Goal: Task Accomplishment & Management: Complete application form

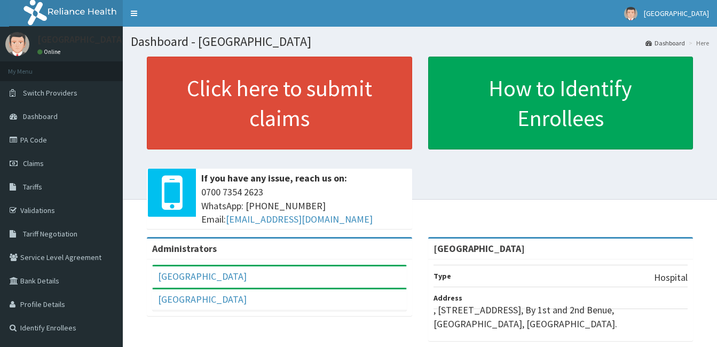
click at [41, 161] on span "Claims" at bounding box center [33, 163] width 21 height 10
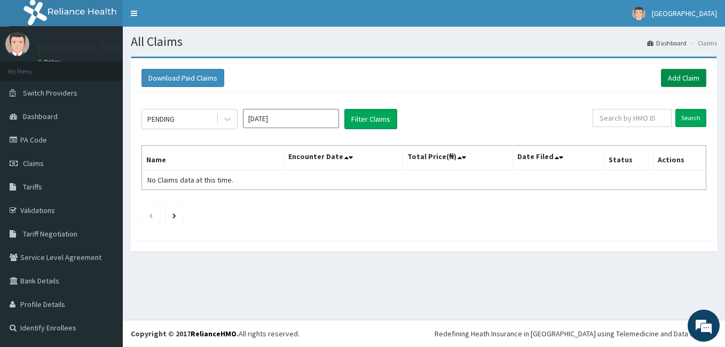
click at [693, 75] on link "Add Claim" at bounding box center [683, 78] width 45 height 18
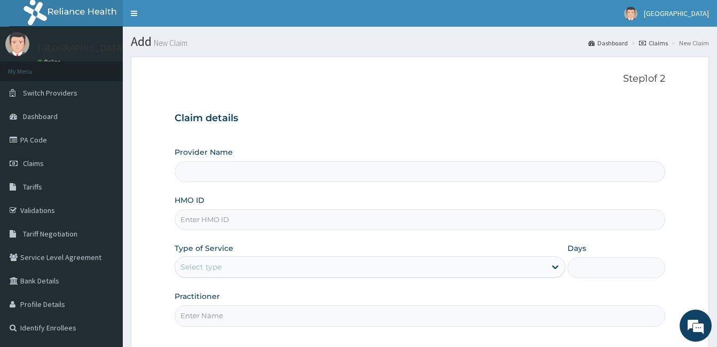
type input "Patol Medical Centre"
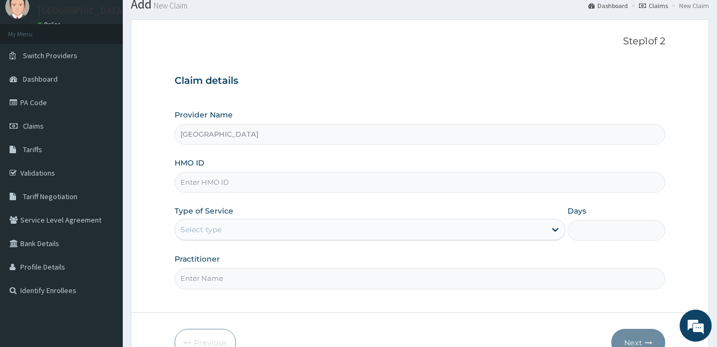
scroll to position [53, 0]
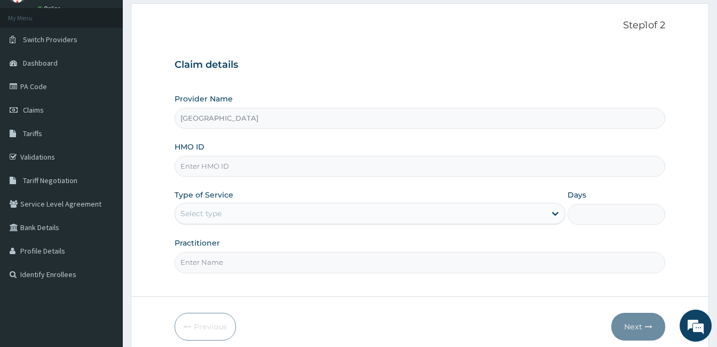
click at [236, 170] on input "HMO ID" at bounding box center [419, 166] width 490 height 21
paste input "TPW/10313/A"
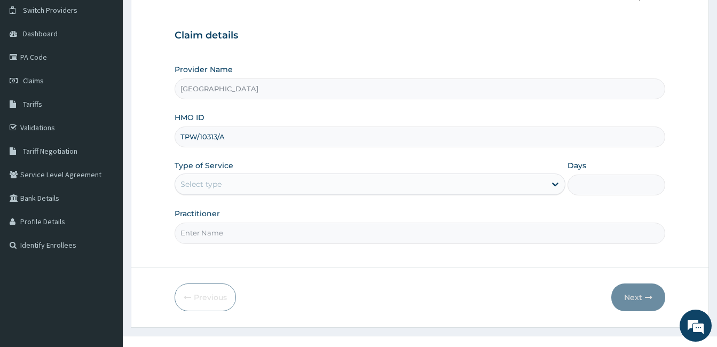
scroll to position [99, 0]
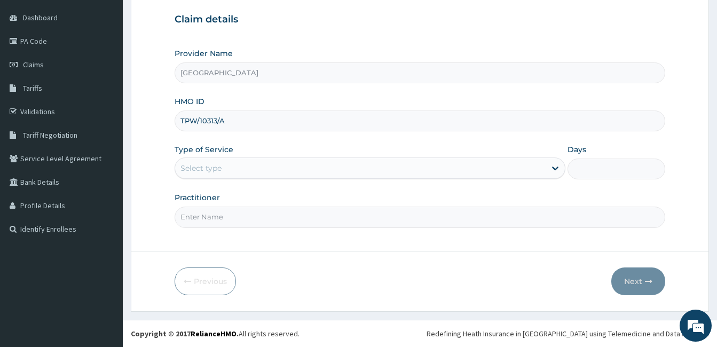
type input "TPW/10313/A"
click at [233, 174] on div "Select type" at bounding box center [360, 168] width 370 height 17
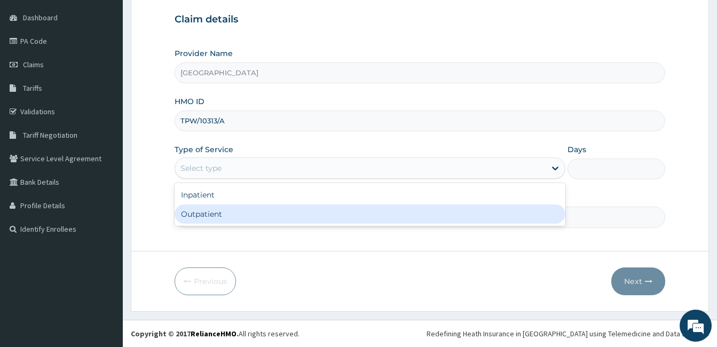
click at [230, 214] on div "Outpatient" at bounding box center [369, 213] width 391 height 19
type input "1"
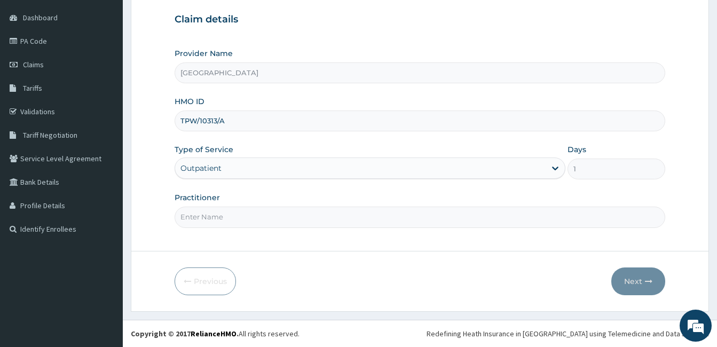
click at [230, 214] on input "Practitioner" at bounding box center [419, 216] width 490 height 21
type input "DR. PATRICK OLORI"
click at [633, 278] on button "Next" at bounding box center [638, 281] width 54 height 28
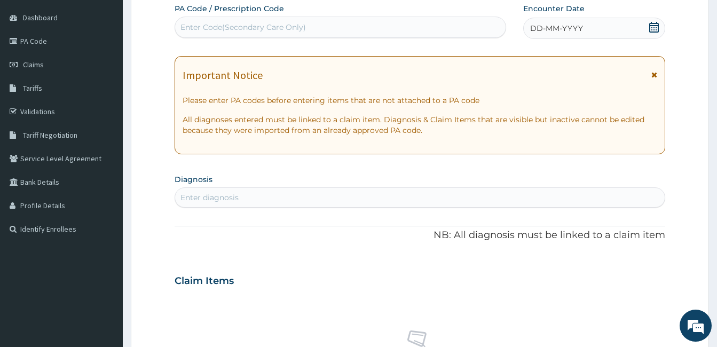
click at [313, 28] on div "Enter Code(Secondary Care Only)" at bounding box center [340, 27] width 330 height 17
paste input "PA/BB1382"
type input "PA/BB1382"
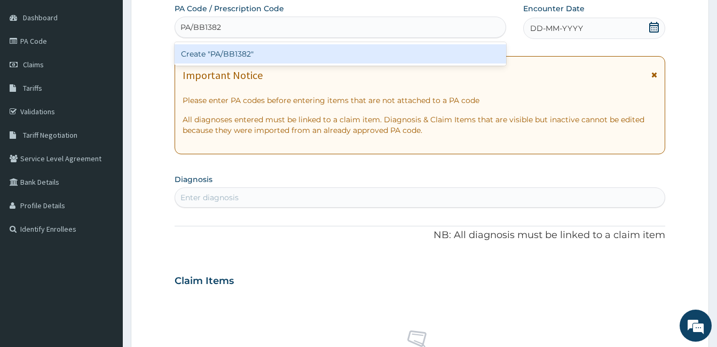
click at [208, 48] on div "Create "PA/BB1382"" at bounding box center [339, 53] width 331 height 19
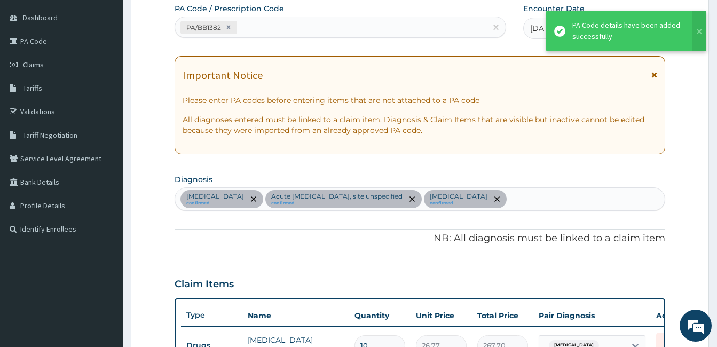
scroll to position [691, 0]
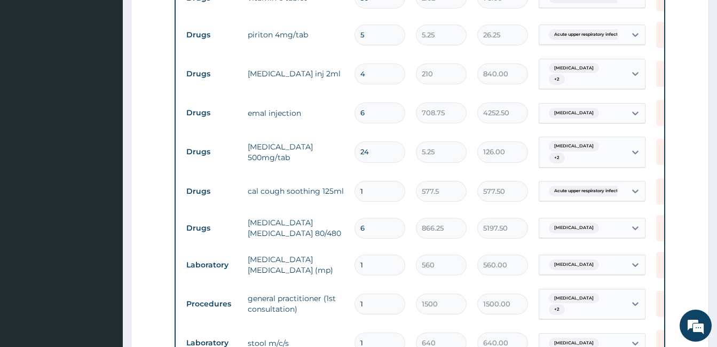
scroll to position [803, 0]
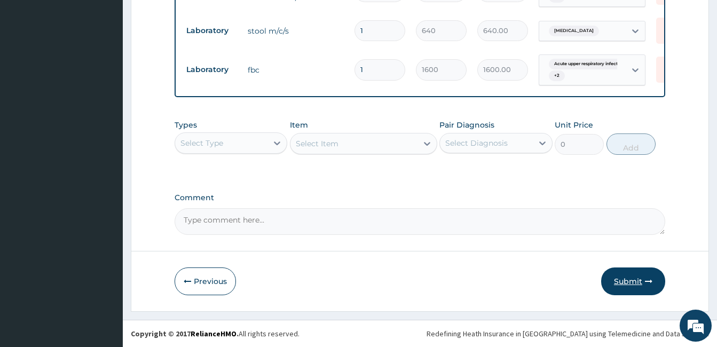
click at [639, 279] on button "Submit" at bounding box center [633, 281] width 64 height 28
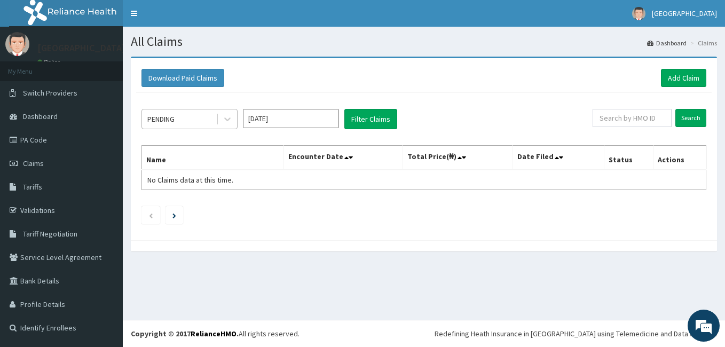
click at [183, 117] on div "PENDING" at bounding box center [179, 118] width 74 height 17
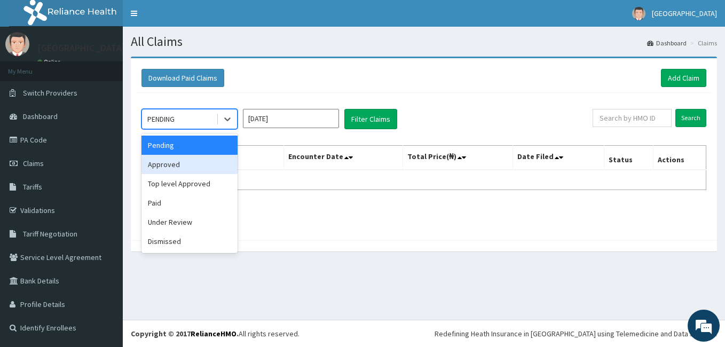
click at [168, 158] on div "Approved" at bounding box center [189, 164] width 96 height 19
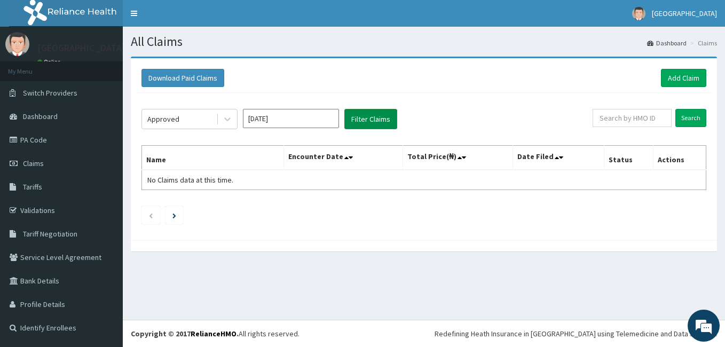
click at [354, 122] on button "Filter Claims" at bounding box center [370, 119] width 53 height 20
click at [381, 117] on button "Filter Claims" at bounding box center [370, 119] width 53 height 20
click at [203, 123] on div "Approved" at bounding box center [179, 118] width 74 height 17
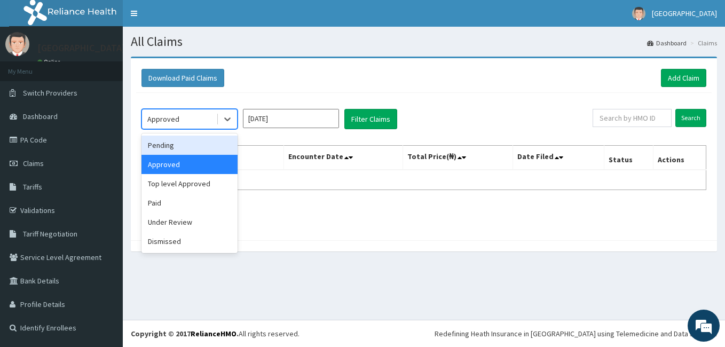
click at [164, 146] on div "Pending" at bounding box center [189, 145] width 96 height 19
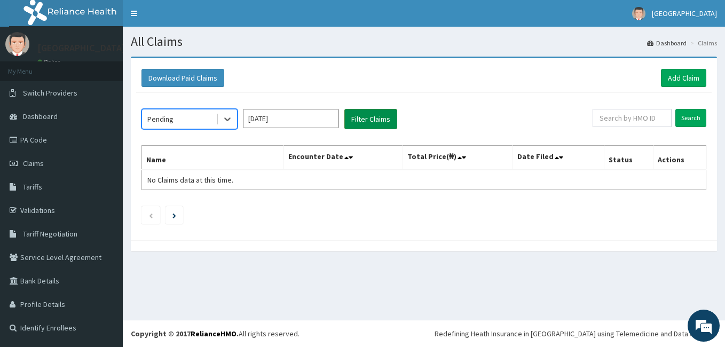
click at [376, 117] on button "Filter Claims" at bounding box center [370, 119] width 53 height 20
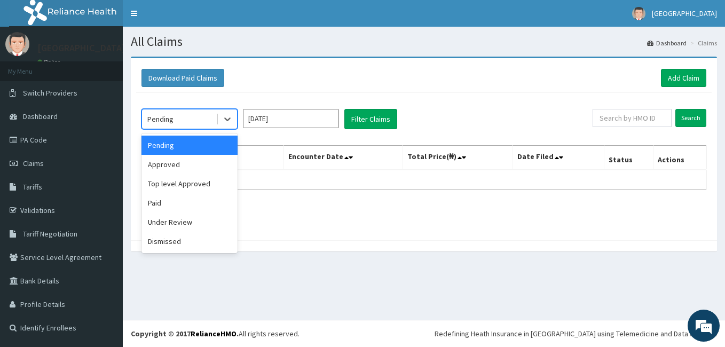
click at [193, 116] on div "Pending" at bounding box center [179, 118] width 74 height 17
click at [168, 162] on div "Approved" at bounding box center [189, 164] width 96 height 19
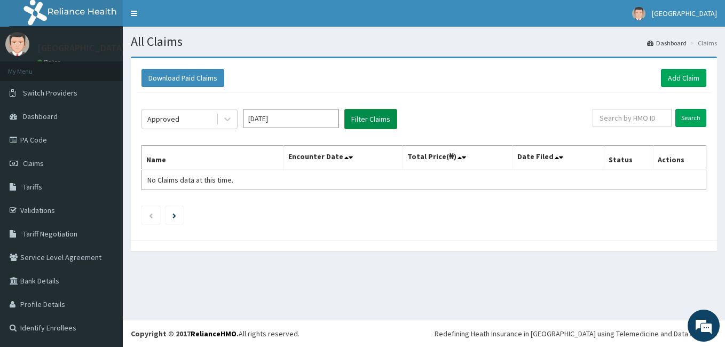
click at [372, 118] on button "Filter Claims" at bounding box center [370, 119] width 53 height 20
click at [206, 115] on div "Approved" at bounding box center [179, 118] width 74 height 17
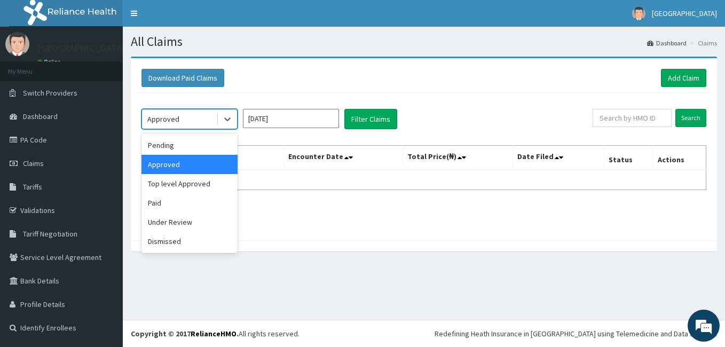
click at [146, 165] on div "Approved" at bounding box center [189, 164] width 96 height 19
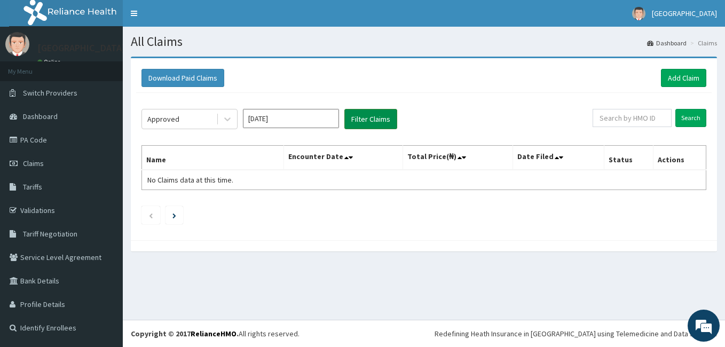
click at [373, 120] on button "Filter Claims" at bounding box center [370, 119] width 53 height 20
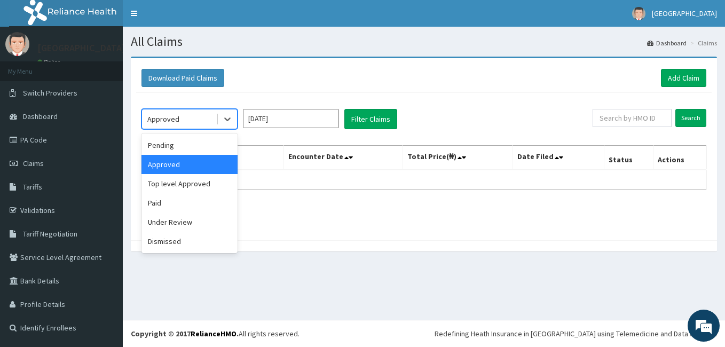
click at [198, 116] on div "Approved" at bounding box center [179, 118] width 74 height 17
click at [183, 182] on div "Top level Approved" at bounding box center [189, 183] width 96 height 19
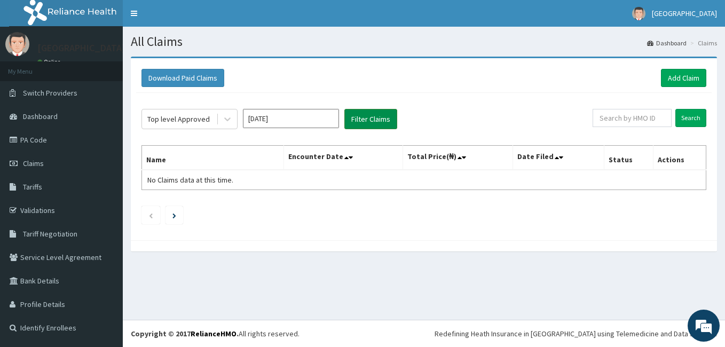
click at [355, 115] on button "Filter Claims" at bounding box center [370, 119] width 53 height 20
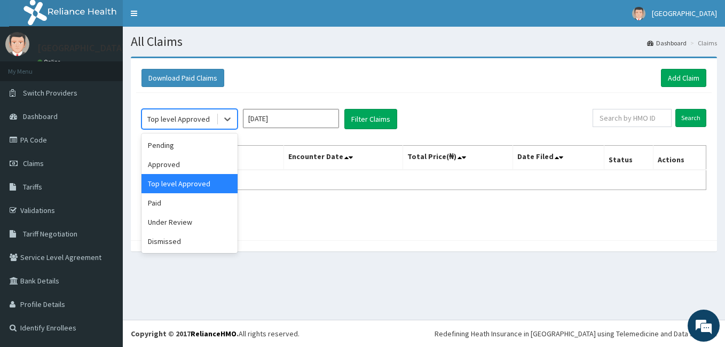
drag, startPoint x: 181, startPoint y: 119, endPoint x: 176, endPoint y: 133, distance: 15.4
click at [180, 120] on div "Top level Approved" at bounding box center [178, 119] width 62 height 11
click at [189, 222] on div "Under Review" at bounding box center [189, 221] width 96 height 19
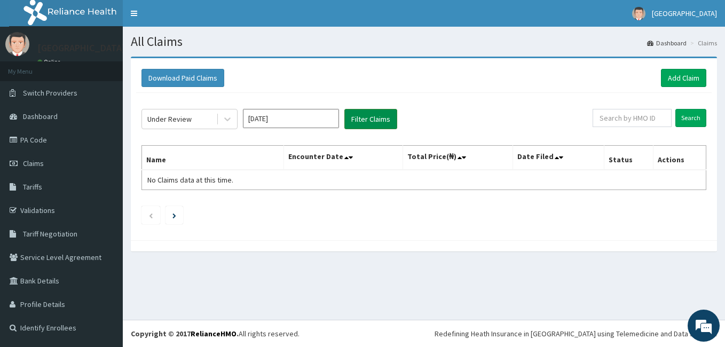
click at [363, 121] on button "Filter Claims" at bounding box center [370, 119] width 53 height 20
